Goal: Information Seeking & Learning: Learn about a topic

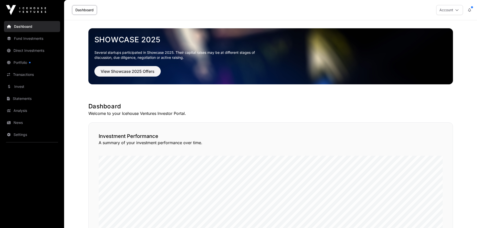
click at [29, 46] on link "Direct Investments" at bounding box center [32, 50] width 56 height 11
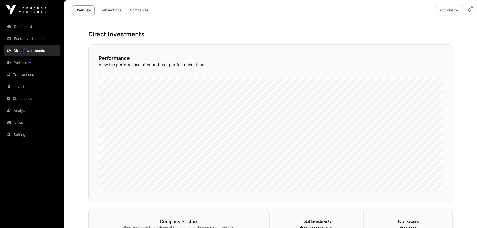
click at [133, 12] on link "Companies" at bounding box center [139, 10] width 25 height 10
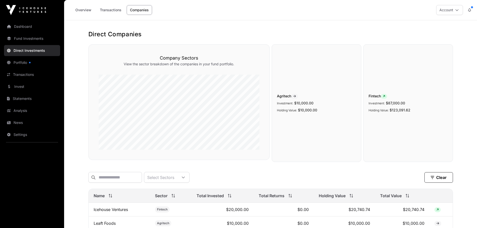
click at [111, 10] on link "Transactions" at bounding box center [111, 10] width 28 height 10
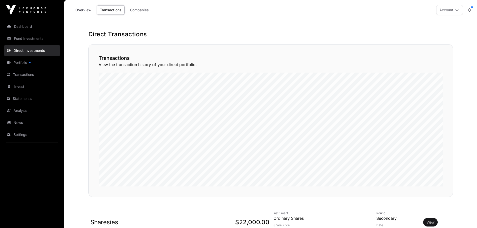
click at [139, 14] on link "Companies" at bounding box center [139, 10] width 25 height 10
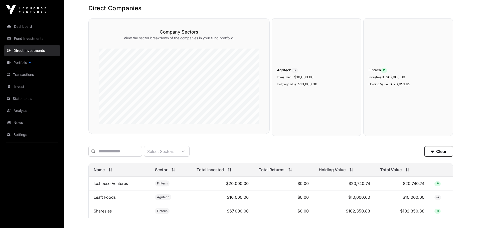
scroll to position [62, 0]
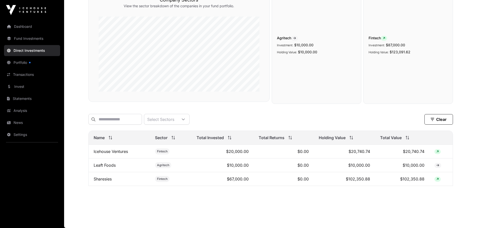
click at [187, 179] on td "Fintech" at bounding box center [171, 179] width 42 height 14
click at [100, 179] on link "Sharesies" at bounding box center [103, 179] width 18 height 5
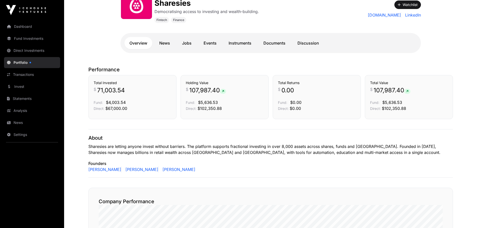
scroll to position [75, 0]
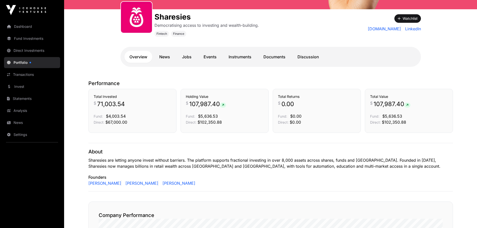
click at [229, 59] on link "Instruments" at bounding box center [240, 57] width 33 height 12
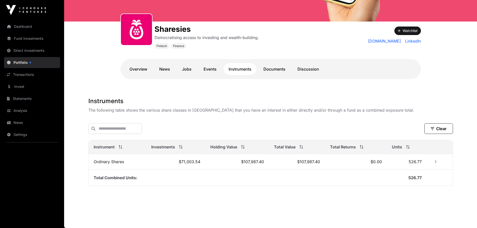
click at [169, 67] on link "News" at bounding box center [164, 69] width 21 height 12
